Goal: Task Accomplishment & Management: Manage account settings

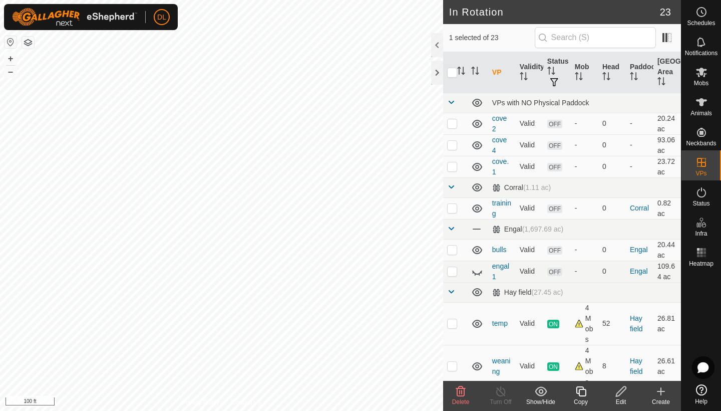
checkbox input "false"
checkbox input "true"
checkbox input "false"
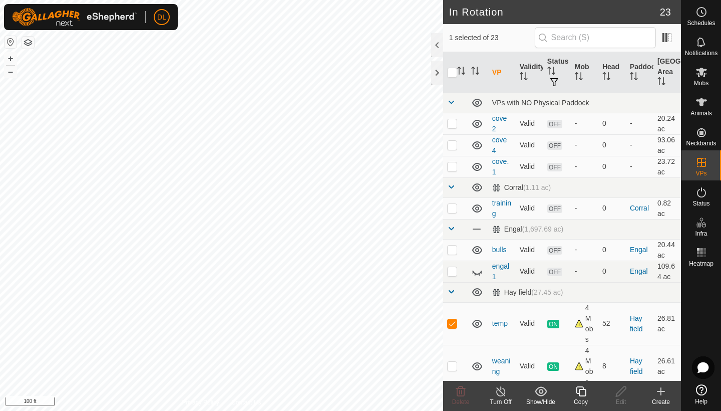
checkbox input "true"
checkbox input "false"
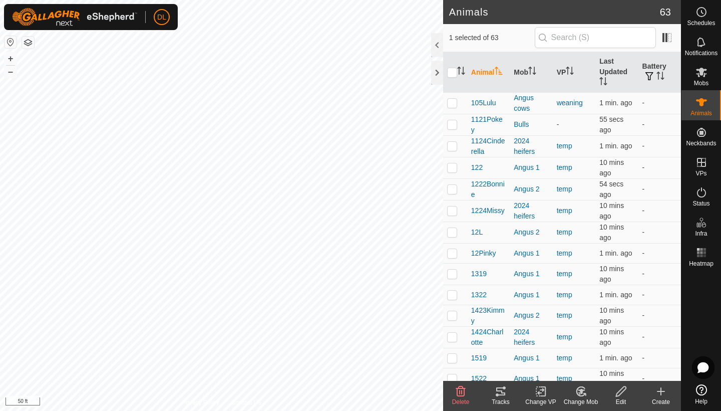
click at [537, 400] on div "Change VP" at bounding box center [541, 401] width 40 height 9
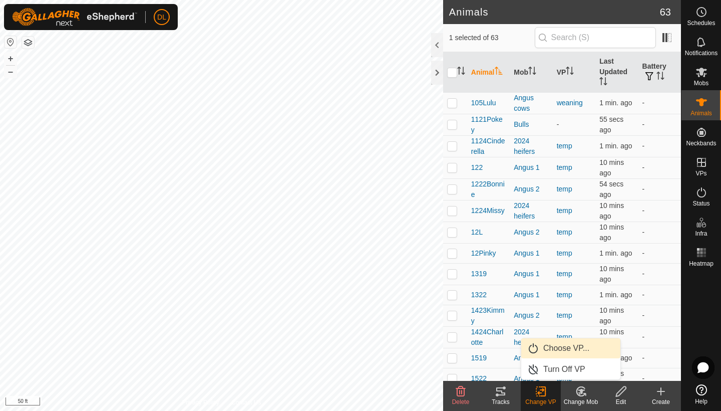
click at [552, 352] on link "Choose VP..." at bounding box center [570, 348] width 99 height 20
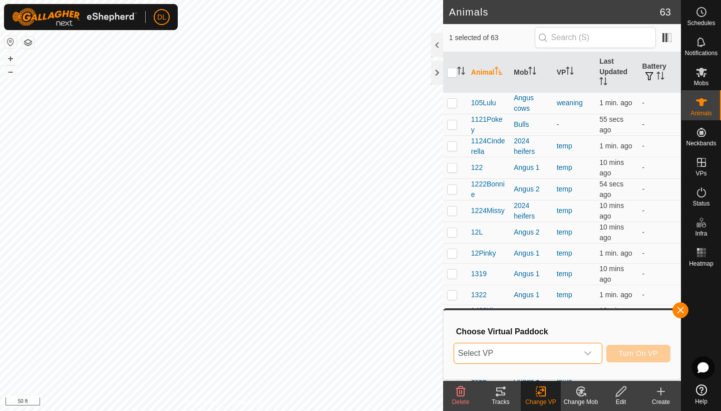
click at [550, 355] on span "Select VP" at bounding box center [516, 353] width 124 height 20
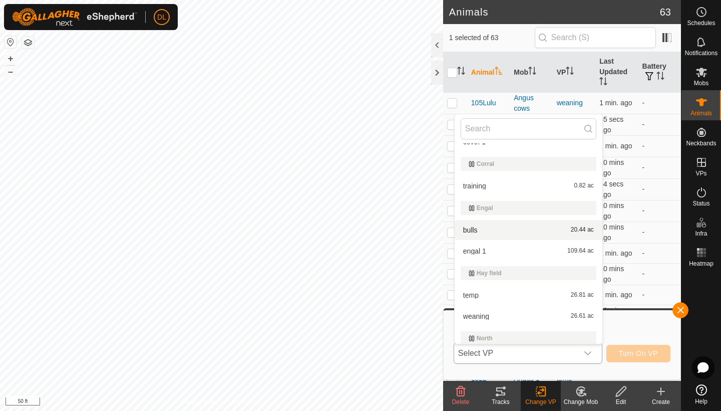
scroll to position [77, 0]
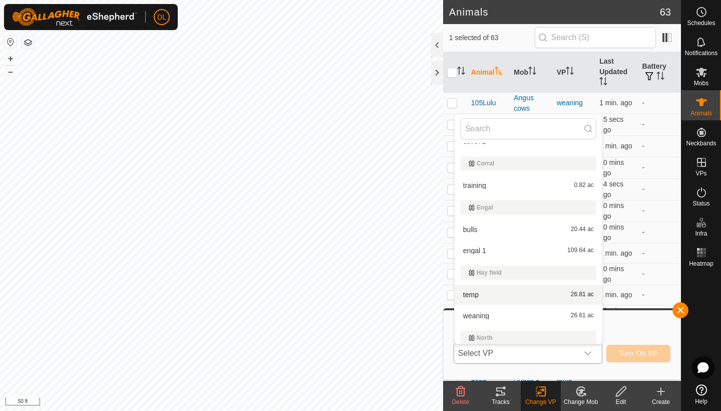
click at [484, 296] on li "temp 26.81 ac" at bounding box center [529, 295] width 148 height 20
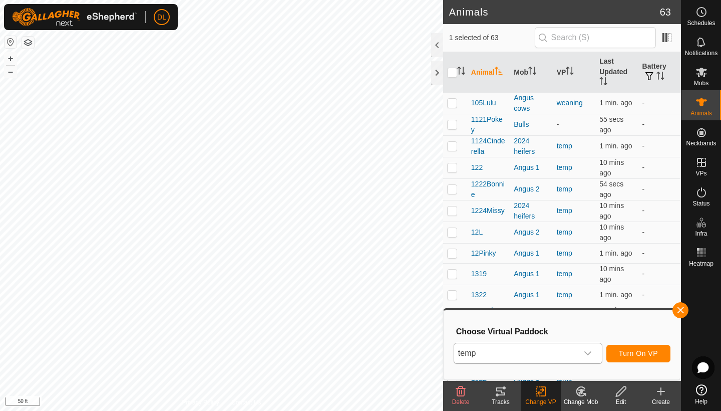
click at [628, 353] on span "Turn On VP" at bounding box center [638, 353] width 39 height 8
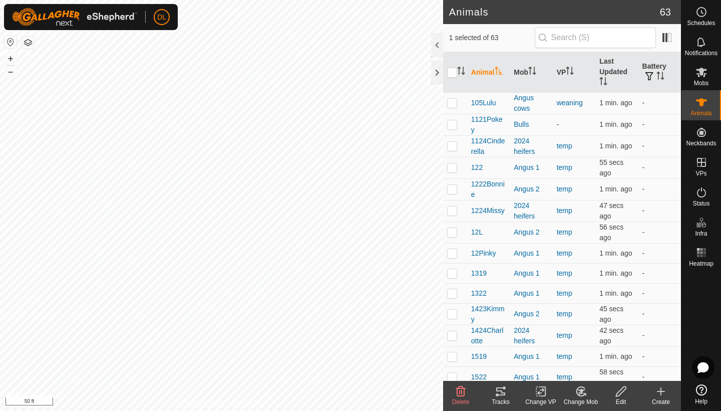
click at [542, 392] on icon at bounding box center [541, 391] width 13 height 12
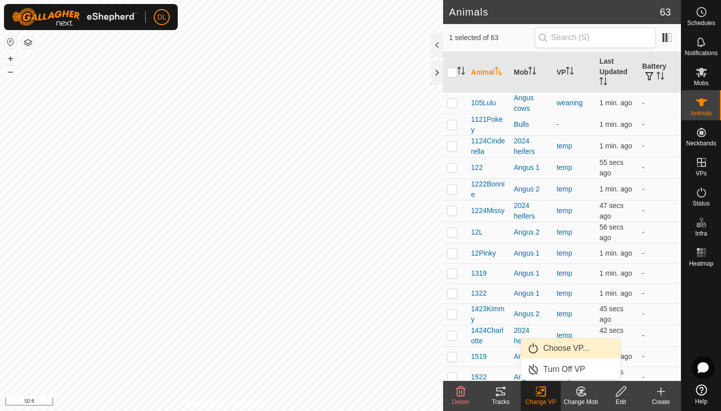
click at [549, 348] on link "Choose VP..." at bounding box center [570, 348] width 99 height 20
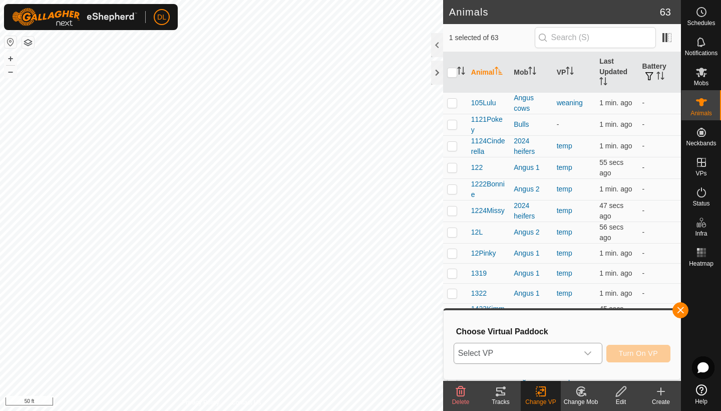
click at [540, 356] on span "Select VP" at bounding box center [516, 353] width 124 height 20
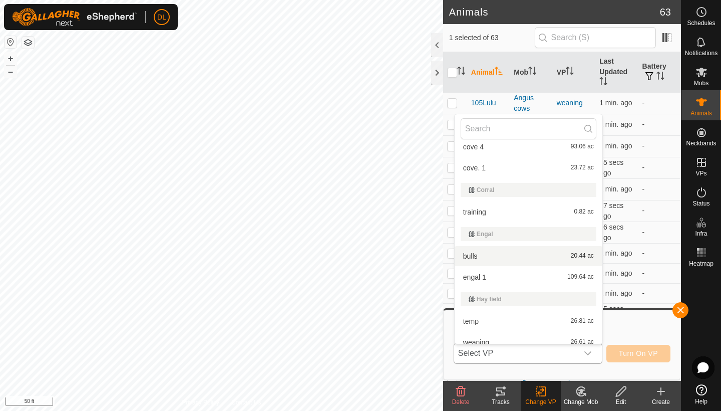
scroll to position [58, 0]
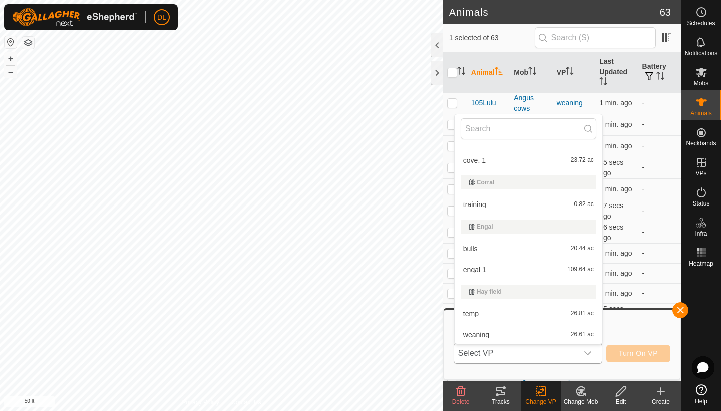
click at [472, 313] on li "temp 26.81 ac" at bounding box center [529, 314] width 148 height 20
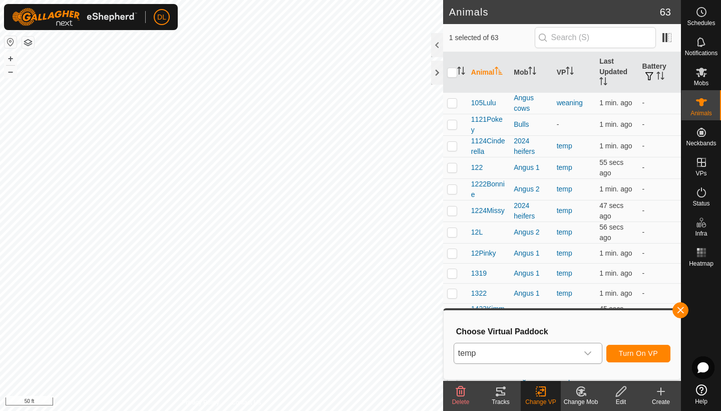
click at [629, 356] on span "Turn On VP" at bounding box center [638, 353] width 39 height 8
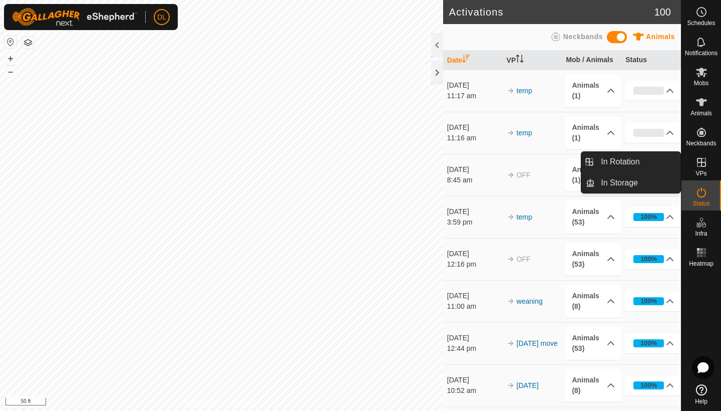
click at [703, 166] on icon at bounding box center [701, 162] width 9 height 9
click at [623, 160] on link "In Rotation" at bounding box center [638, 162] width 86 height 20
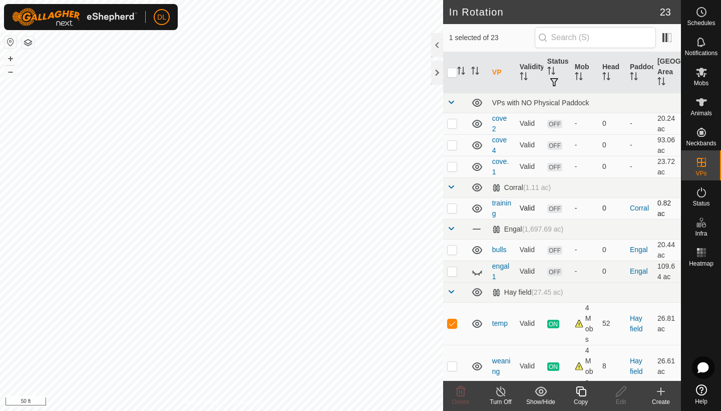
click at [455, 210] on p-checkbox at bounding box center [452, 208] width 10 height 8
checkbox input "true"
click at [453, 324] on p-checkbox at bounding box center [452, 323] width 10 height 8
checkbox input "false"
click at [581, 392] on icon at bounding box center [581, 391] width 13 height 12
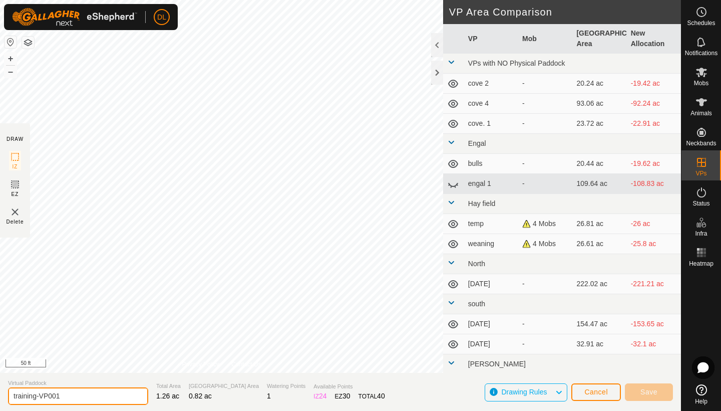
drag, startPoint x: 67, startPoint y: 397, endPoint x: 4, endPoint y: 396, distance: 63.1
click at [4, 396] on section "Virtual Paddock training-VP001 Total Area 1.26 ac Grazing Area 0.82 ac Watering…" at bounding box center [340, 392] width 681 height 38
click at [15, 396] on input "bull" at bounding box center [78, 396] width 140 height 18
type input "2 bull"
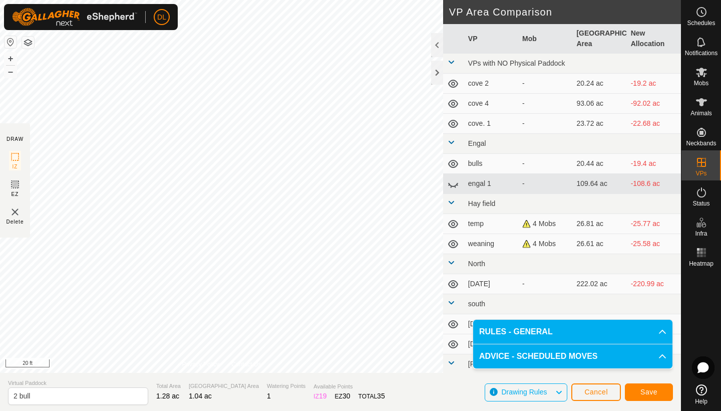
click at [643, 391] on span "Save" at bounding box center [649, 392] width 17 height 8
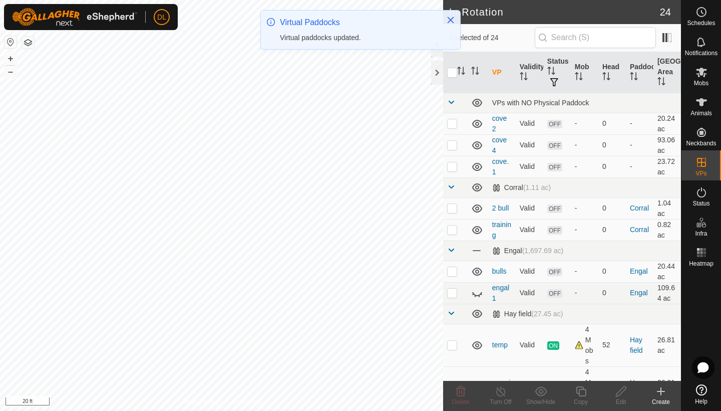
click at [335, 55] on div "DL Schedules Notifications Mobs Animals Neckbands VPs Status Infra Heatmap Help…" at bounding box center [360, 205] width 721 height 411
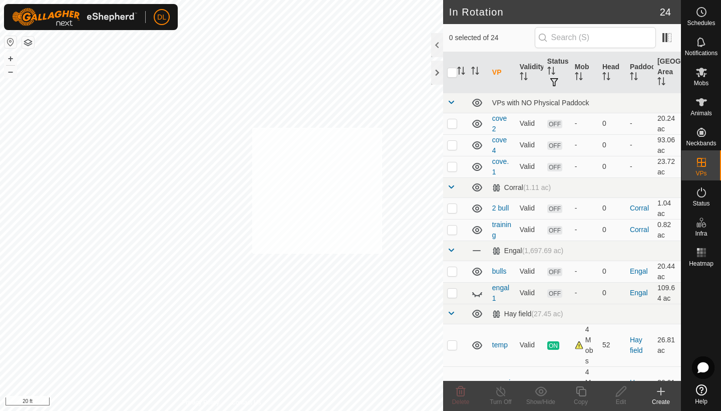
checkbox input "true"
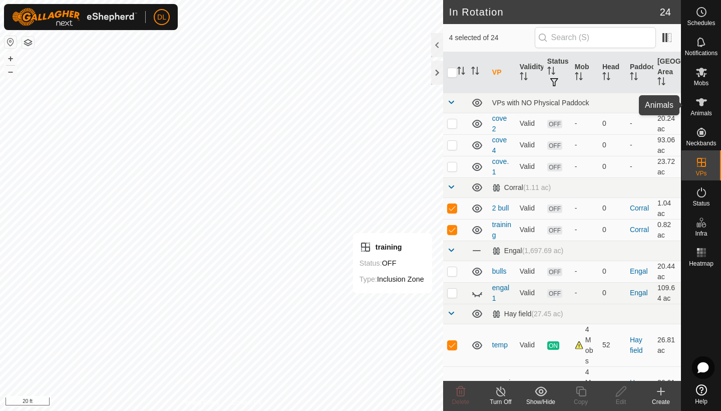
click at [705, 106] on icon at bounding box center [702, 102] width 12 height 12
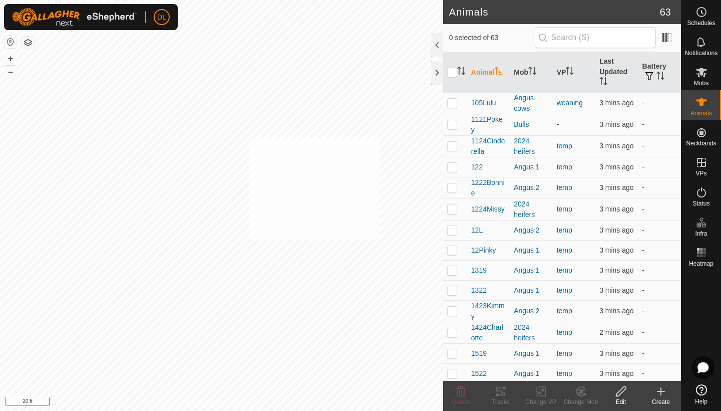
checkbox input "true"
click at [543, 398] on div "Change VP" at bounding box center [541, 401] width 40 height 9
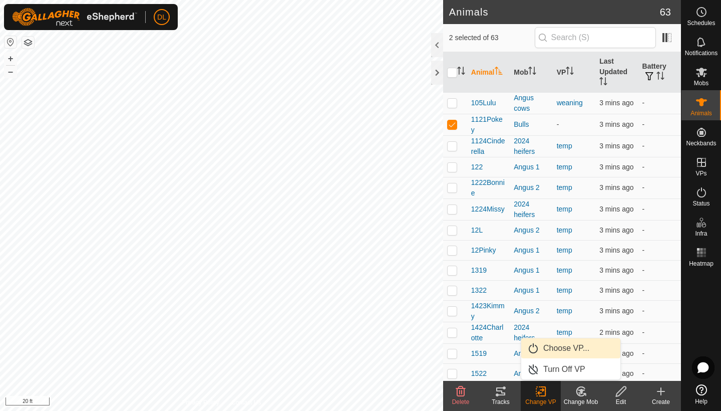
click at [544, 351] on link "Choose VP..." at bounding box center [570, 348] width 99 height 20
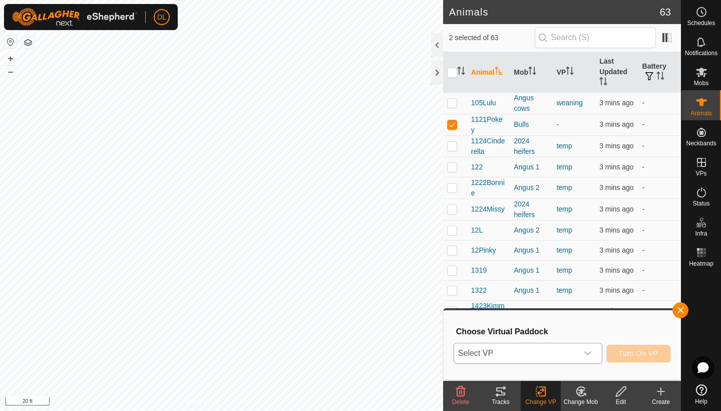
click at [531, 357] on span "Select VP" at bounding box center [516, 353] width 124 height 20
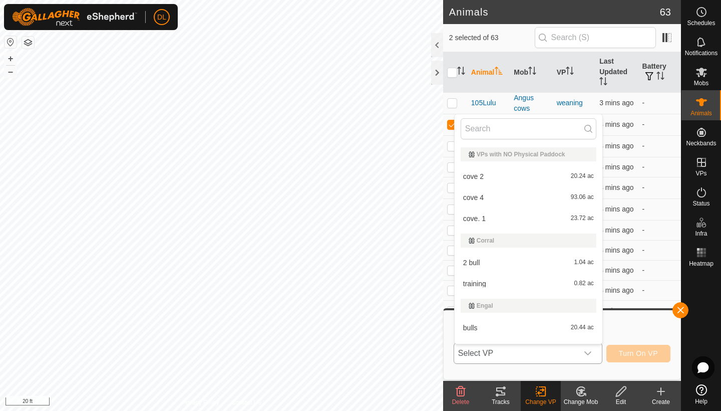
scroll to position [15, 0]
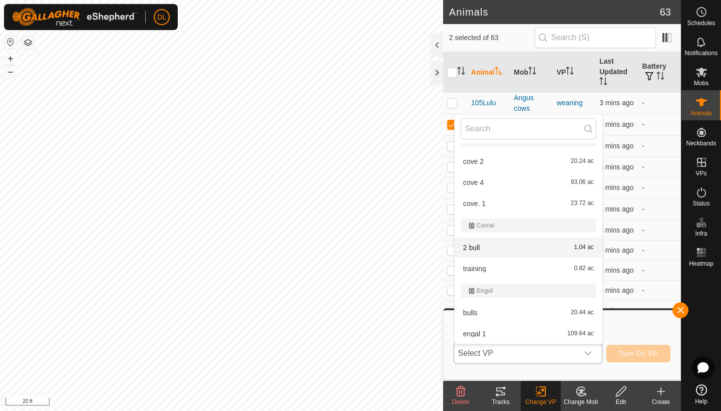
click at [487, 247] on li "2 bull 1.04 ac" at bounding box center [529, 247] width 148 height 20
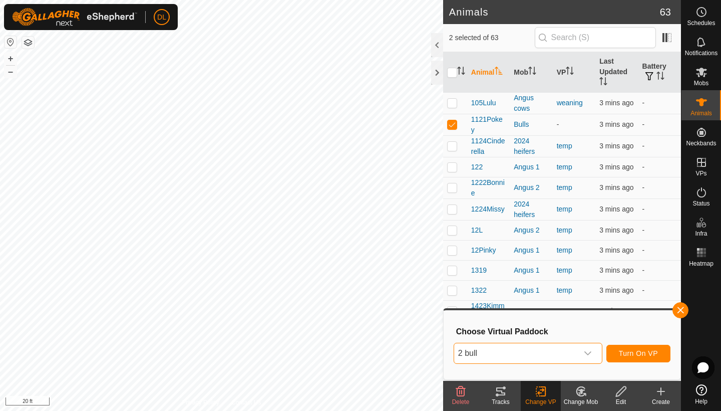
click at [643, 356] on span "Turn On VP" at bounding box center [638, 353] width 39 height 8
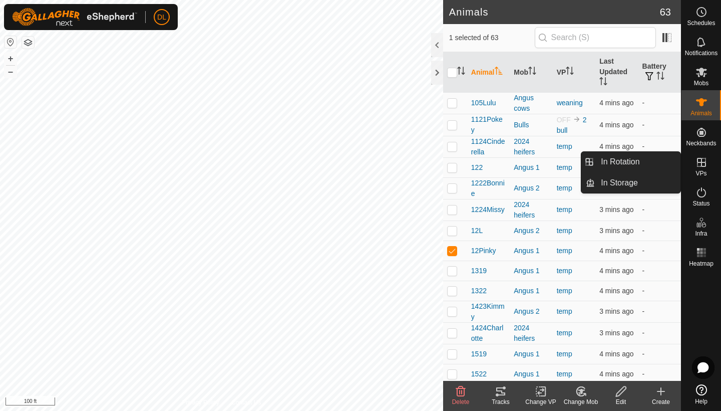
click at [700, 168] on icon at bounding box center [702, 162] width 12 height 12
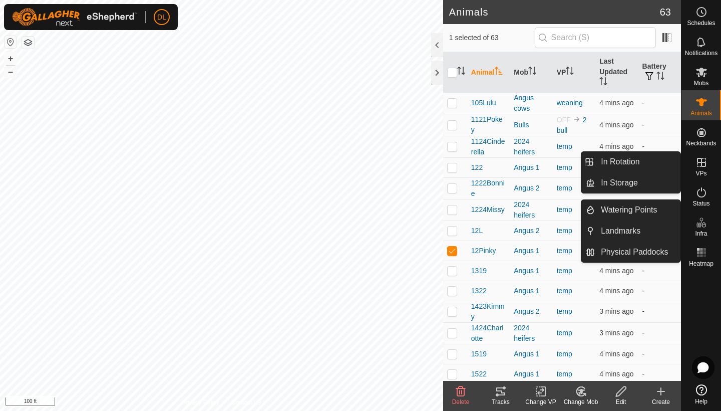
click at [702, 164] on icon at bounding box center [701, 162] width 9 height 9
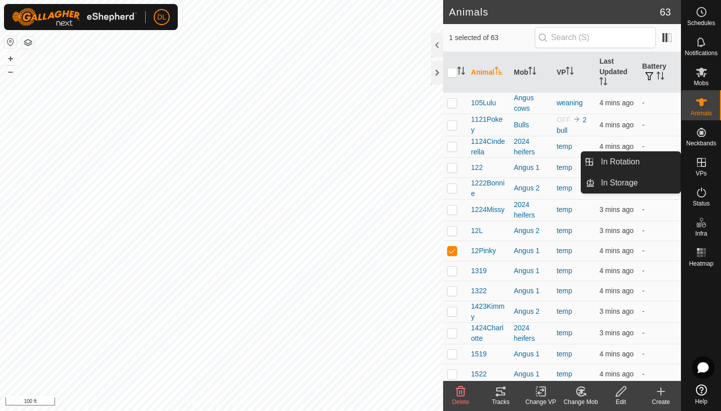
click at [702, 164] on icon at bounding box center [701, 162] width 9 height 9
click at [627, 161] on link "In Rotation" at bounding box center [638, 162] width 86 height 20
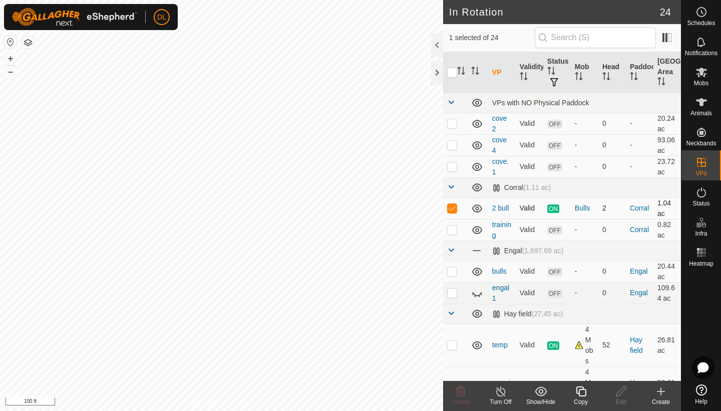
click at [454, 210] on p-checkbox at bounding box center [452, 208] width 10 height 8
checkbox input "false"
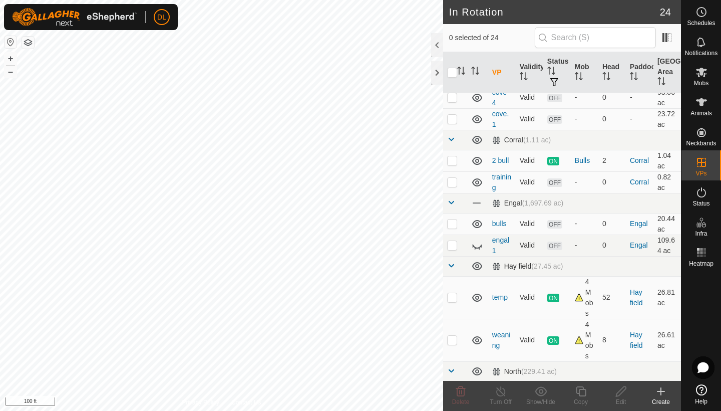
scroll to position [51, 0]
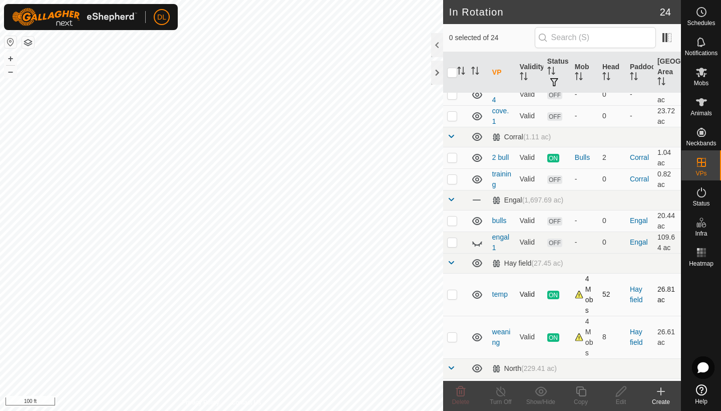
click at [454, 295] on p-checkbox at bounding box center [452, 294] width 10 height 8
checkbox input "false"
checkbox input "true"
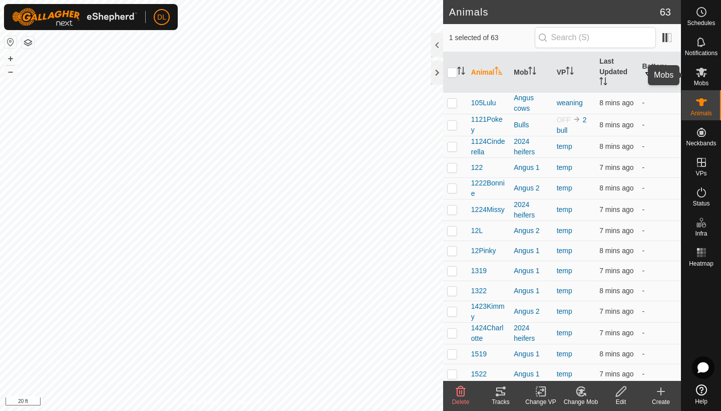
click at [702, 74] on icon at bounding box center [701, 73] width 11 height 10
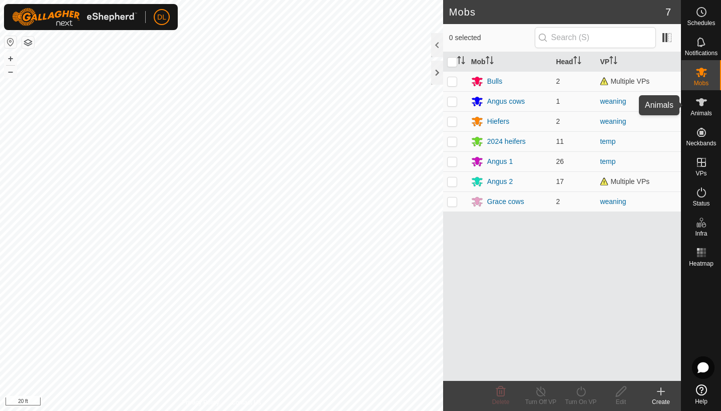
click at [700, 112] on span "Animals" at bounding box center [702, 113] width 22 height 6
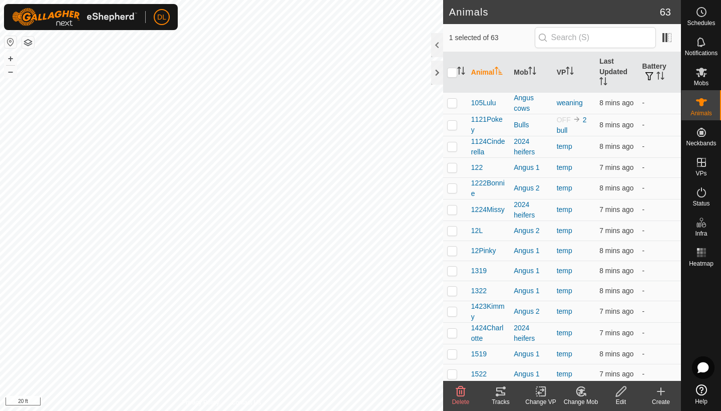
click at [584, 394] on icon at bounding box center [581, 391] width 13 height 12
click at [596, 350] on link "Choose Mob..." at bounding box center [611, 348] width 99 height 20
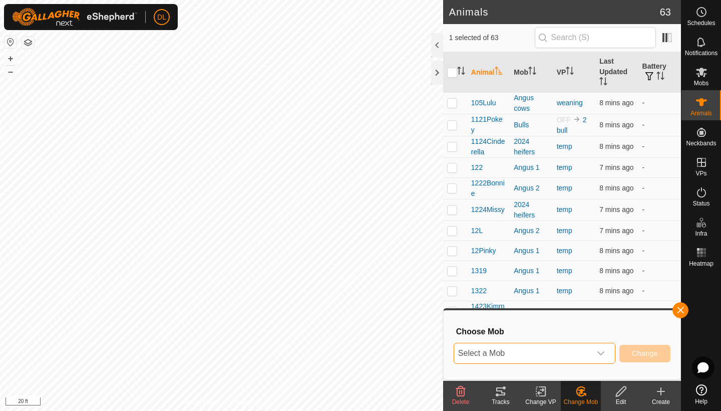
click at [558, 359] on span "Select a Mob" at bounding box center [522, 353] width 137 height 20
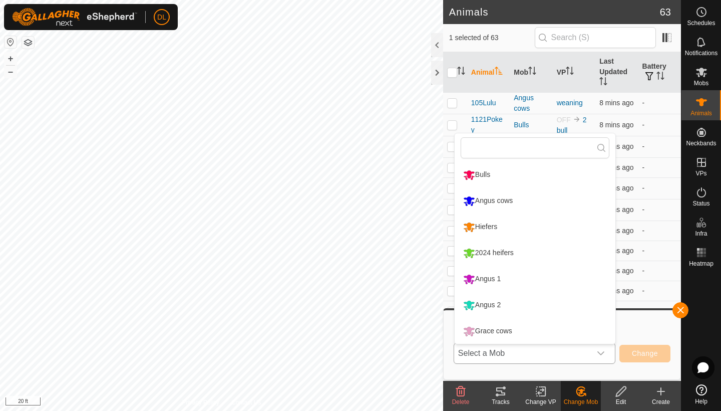
click at [491, 303] on li "Angus 2" at bounding box center [535, 305] width 161 height 25
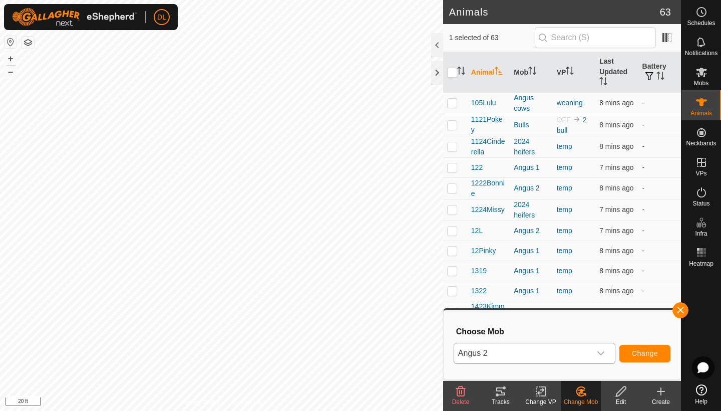
click at [647, 353] on span "Change" at bounding box center [645, 353] width 26 height 8
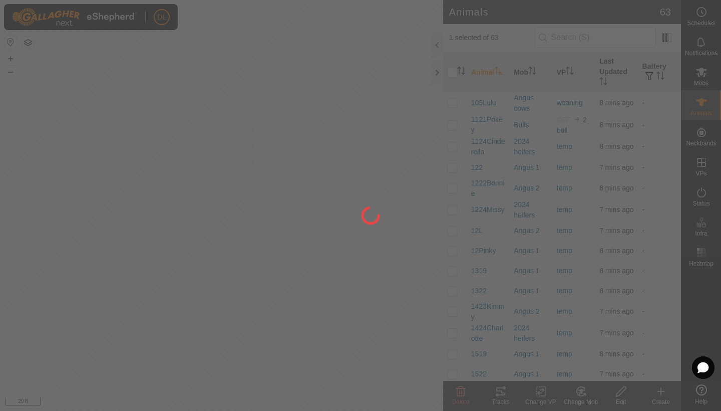
checkbox input "false"
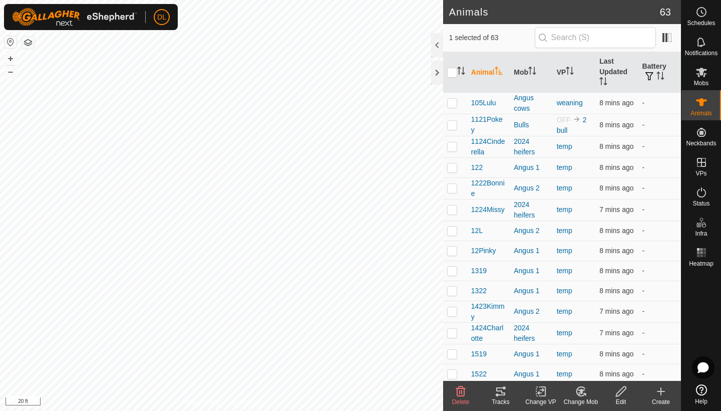
click at [580, 393] on icon at bounding box center [579, 393] width 3 height 3
click at [594, 348] on link "Choose Mob..." at bounding box center [611, 348] width 99 height 20
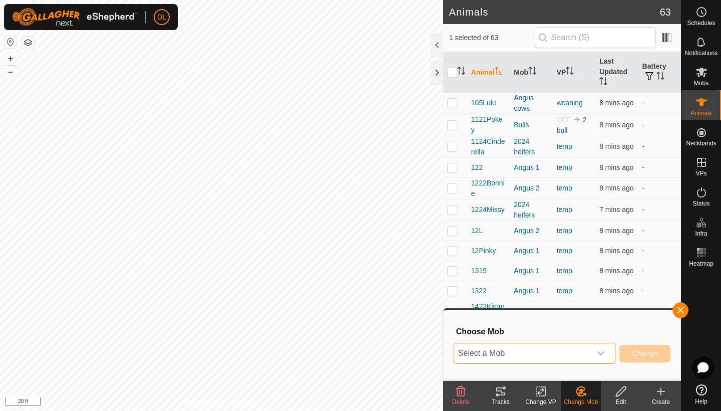
click at [587, 350] on span "Select a Mob" at bounding box center [522, 353] width 137 height 20
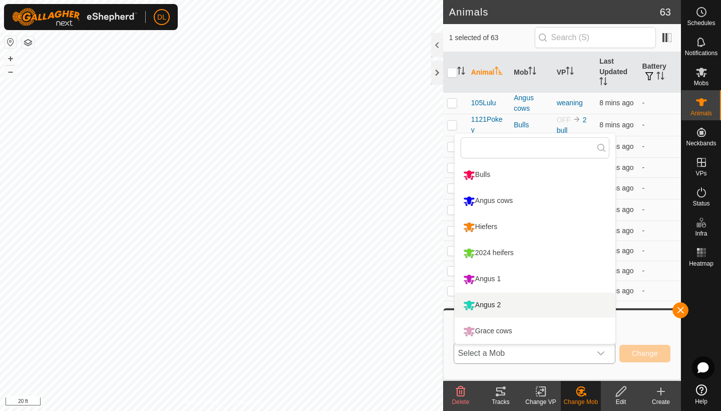
click at [497, 303] on li "Angus 2" at bounding box center [535, 305] width 161 height 25
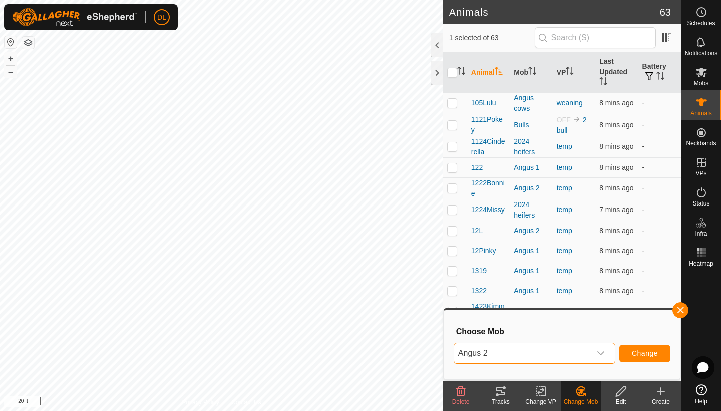
click at [641, 352] on span "Change" at bounding box center [645, 353] width 26 height 8
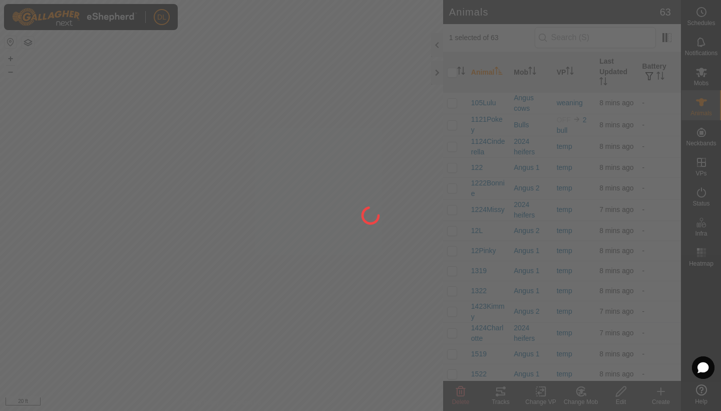
checkbox input "false"
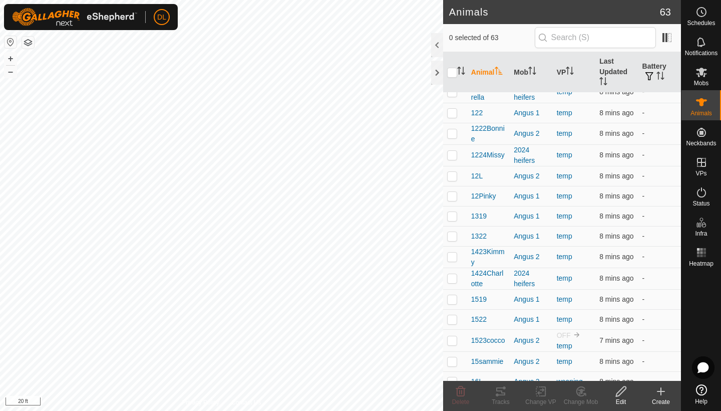
scroll to position [57, 0]
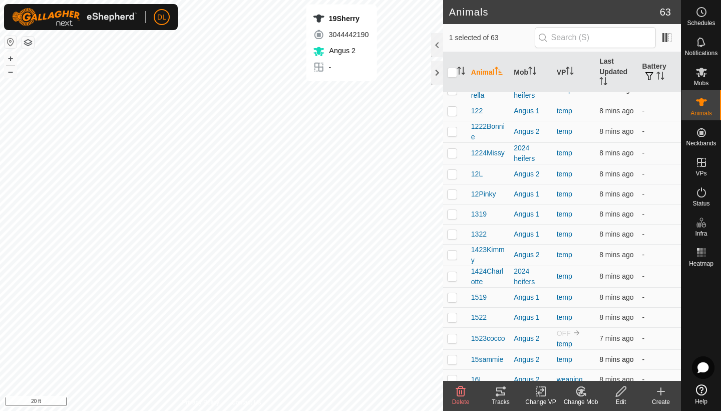
checkbox input "false"
checkbox input "true"
click at [539, 394] on icon at bounding box center [540, 391] width 7 height 7
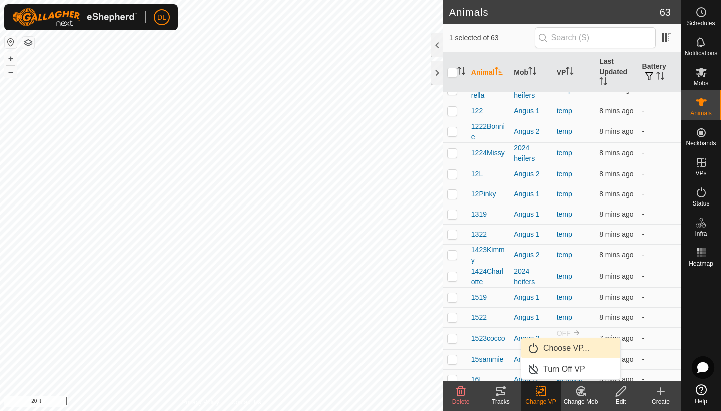
click at [554, 346] on link "Choose VP..." at bounding box center [570, 348] width 99 height 20
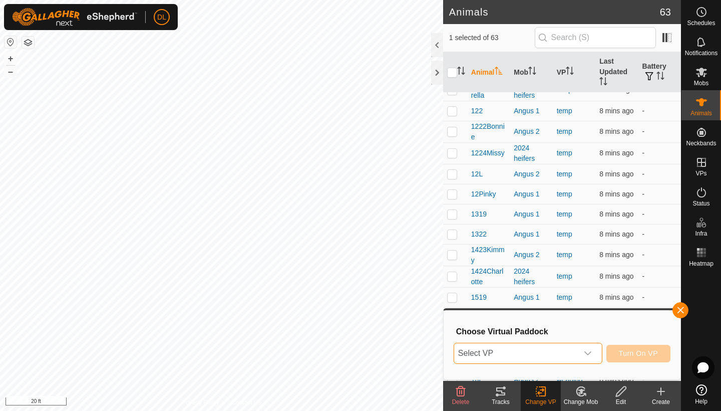
click at [543, 350] on span "Select VP" at bounding box center [516, 353] width 124 height 20
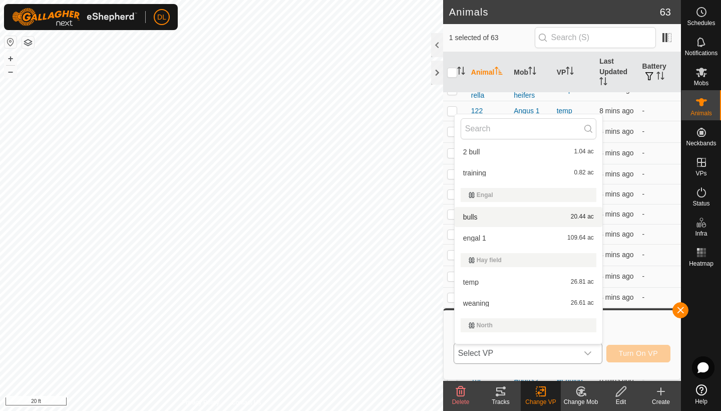
scroll to position [118, 0]
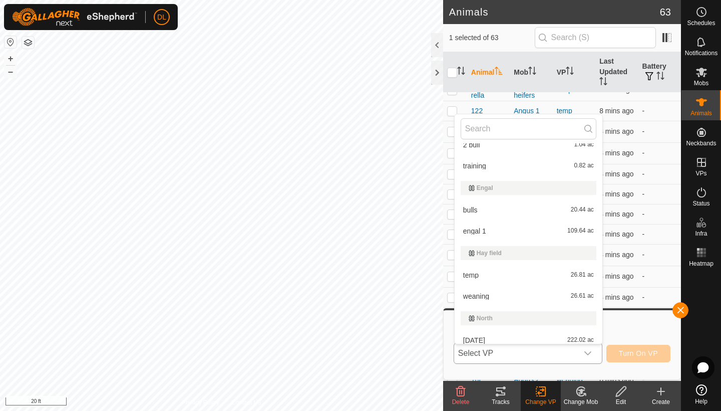
click at [470, 274] on li "temp 26.81 ac" at bounding box center [529, 275] width 148 height 20
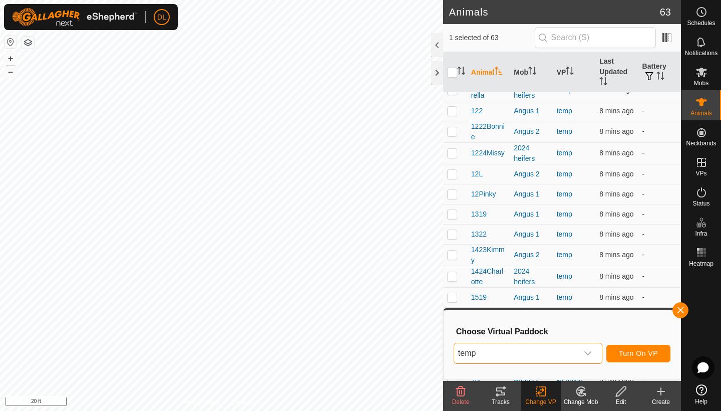
click at [624, 352] on span "Turn On VP" at bounding box center [638, 353] width 39 height 8
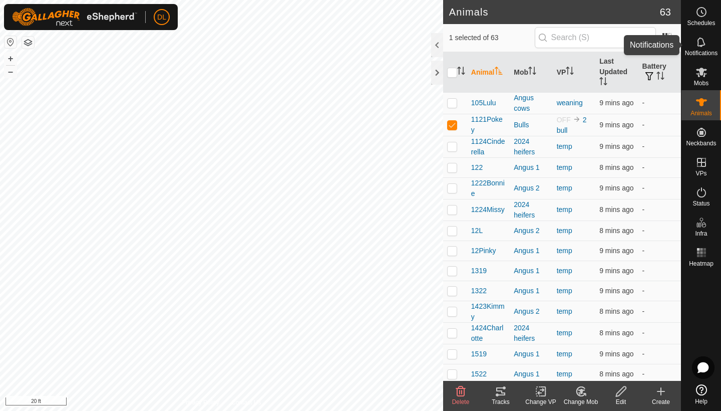
click at [703, 53] on span "Notifications" at bounding box center [701, 53] width 33 height 6
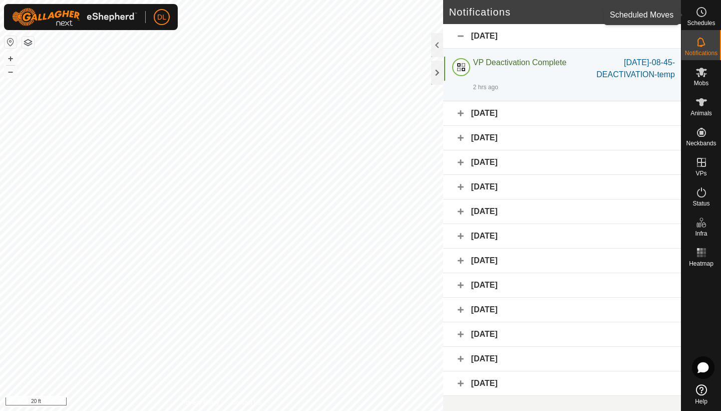
click at [701, 18] on icon at bounding box center [702, 12] width 12 height 12
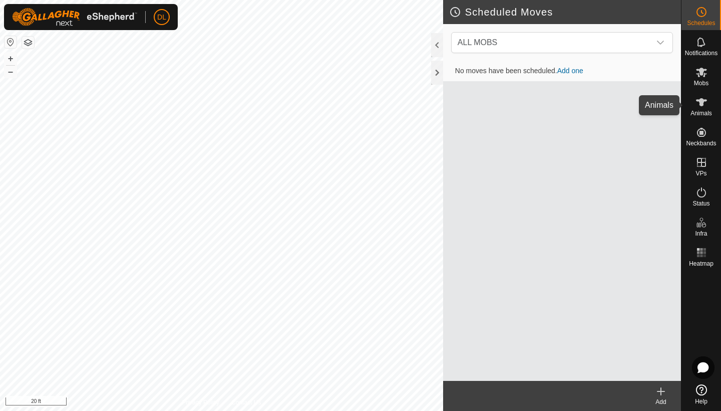
click at [703, 104] on icon at bounding box center [701, 102] width 11 height 8
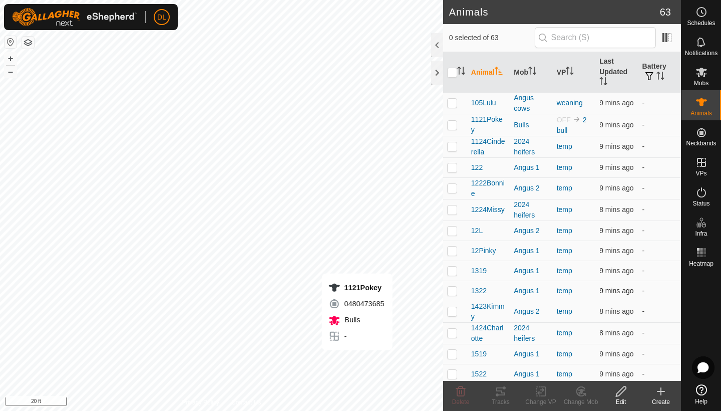
checkbox input "true"
click at [541, 394] on icon at bounding box center [541, 391] width 13 height 12
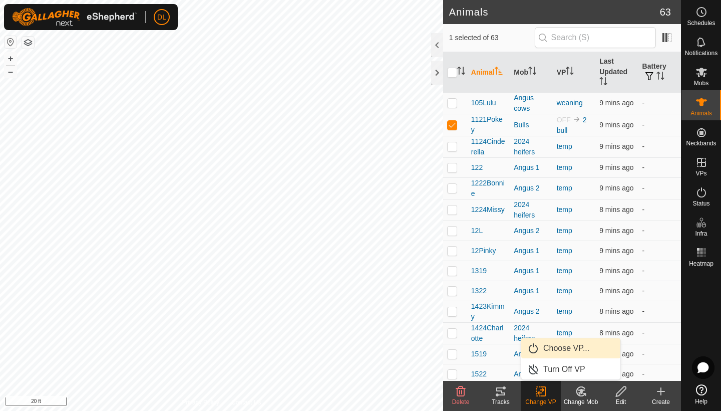
click at [549, 351] on link "Choose VP..." at bounding box center [570, 348] width 99 height 20
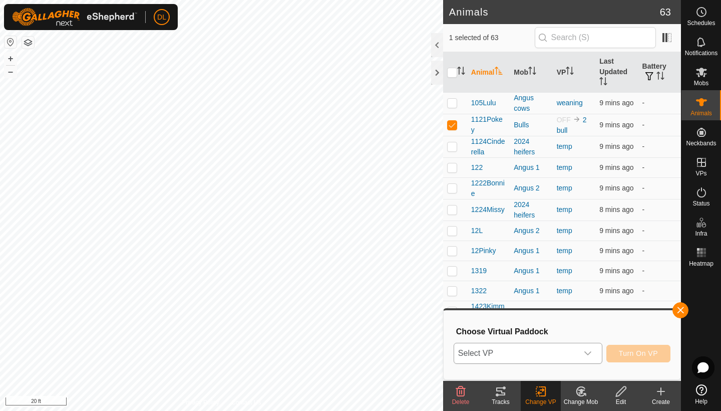
click at [517, 357] on span "Select VP" at bounding box center [516, 353] width 124 height 20
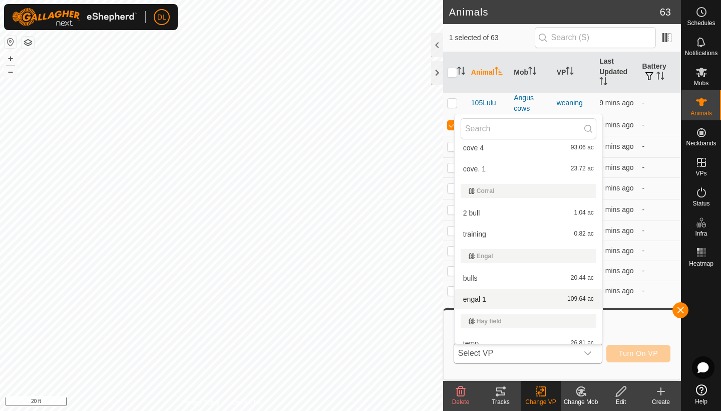
scroll to position [59, 0]
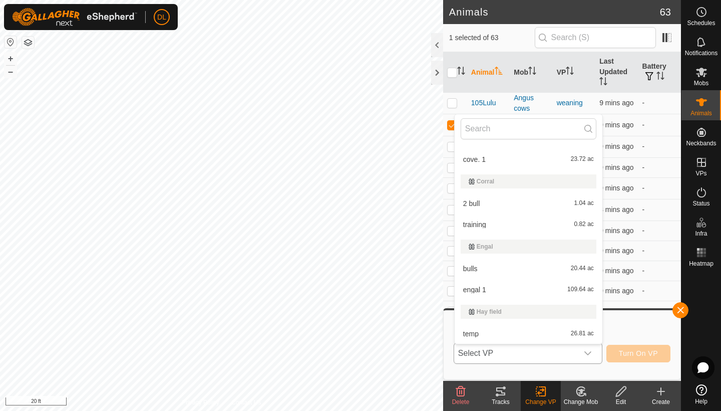
click at [475, 204] on li "2 bull 1.04 ac" at bounding box center [529, 203] width 148 height 20
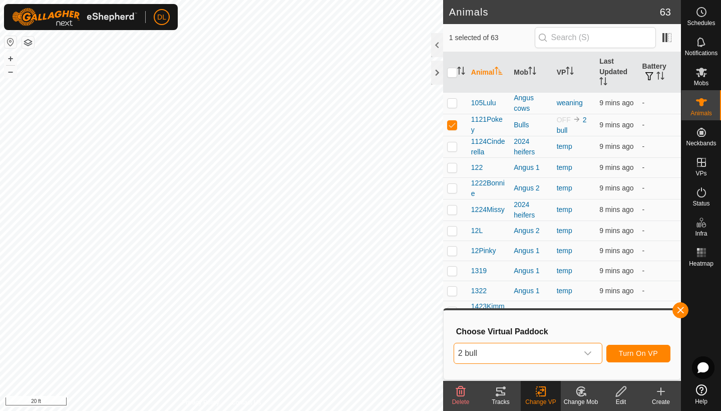
click at [644, 350] on span "Turn On VP" at bounding box center [638, 353] width 39 height 8
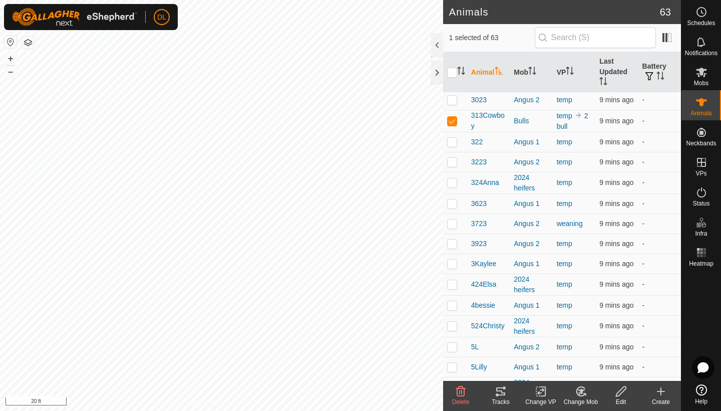
scroll to position [834, 0]
checkbox input "true"
checkbox input "false"
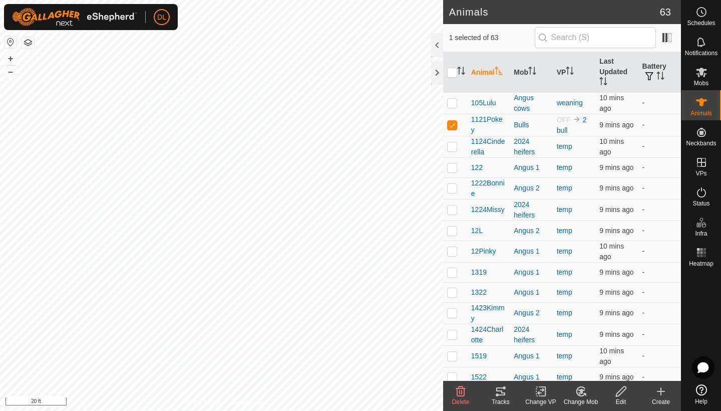
scroll to position [0, 0]
checkbox input "false"
checkbox input "true"
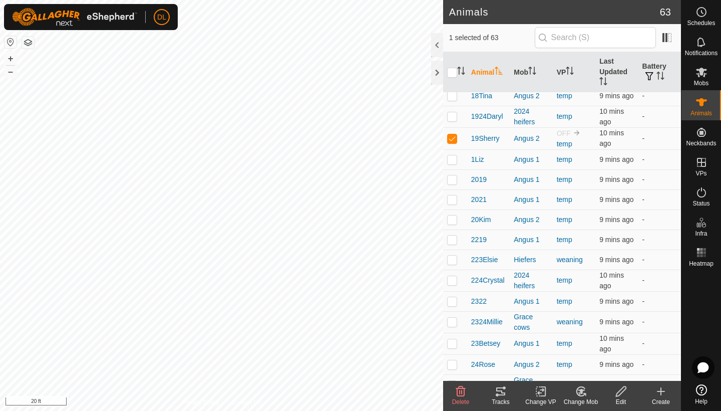
scroll to position [406, 0]
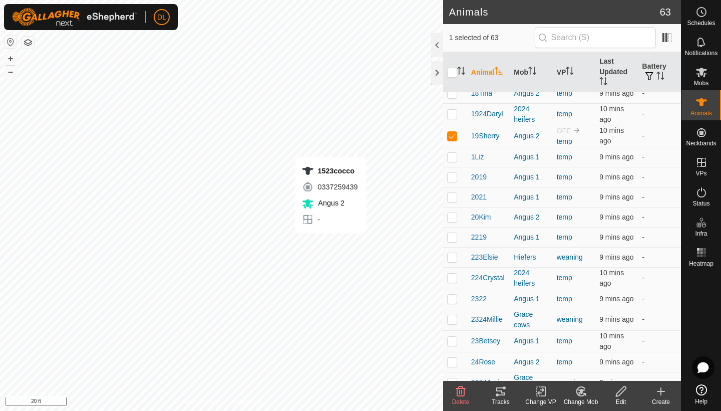
checkbox input "true"
checkbox input "false"
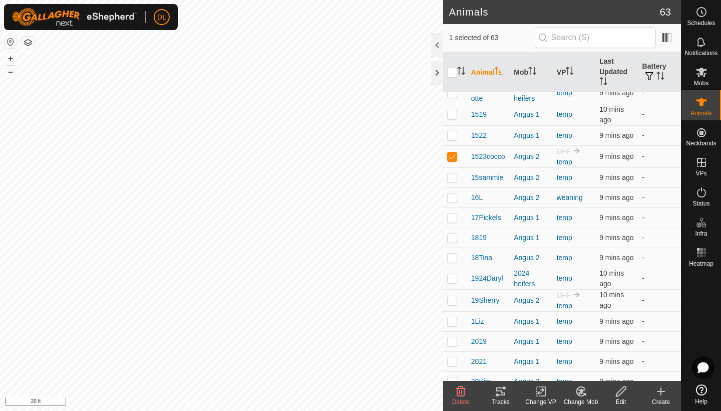
scroll to position [241, 0]
